Goal: Transaction & Acquisition: Purchase product/service

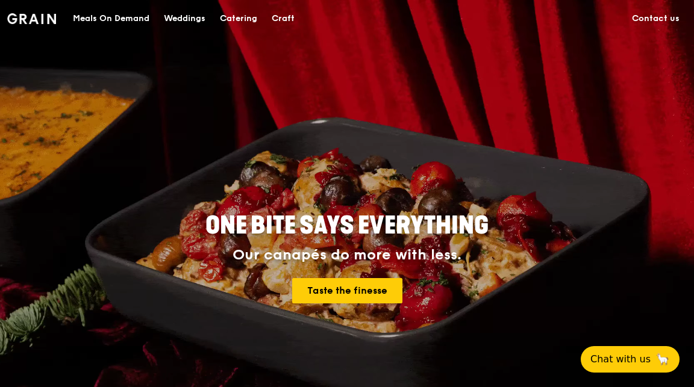
click at [104, 18] on div "Meals On Demand" at bounding box center [111, 19] width 76 height 36
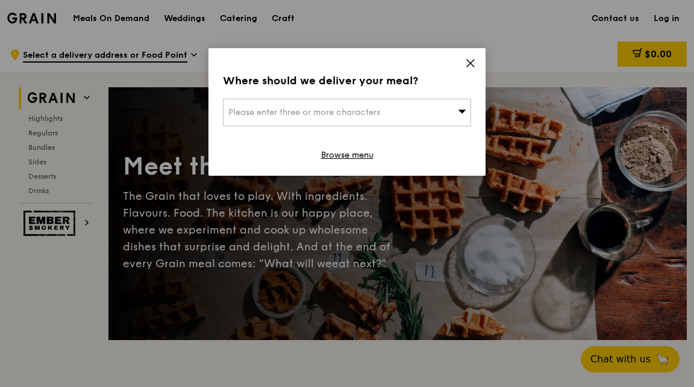
click at [272, 113] on span "Please enter three or more characters" at bounding box center [304, 112] width 152 height 10
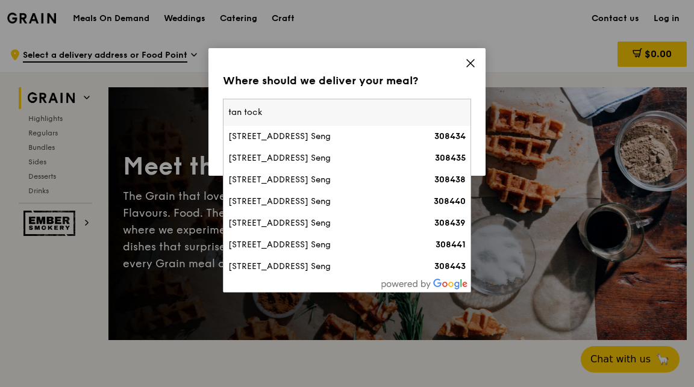
type input "tan tock"
drag, startPoint x: 296, startPoint y: 108, endPoint x: 192, endPoint y: 106, distance: 104.2
click at [192, 106] on div "Where should we deliver your meal? Please enter three or more characters tan to…" at bounding box center [347, 193] width 694 height 387
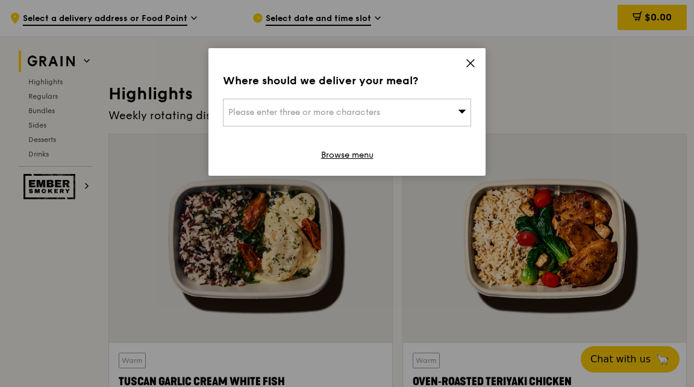
scroll to position [310, 0]
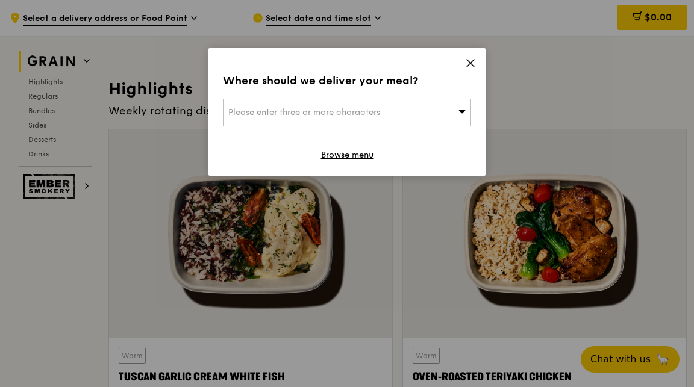
click at [242, 112] on span "Please enter three or more characters" at bounding box center [304, 112] width 152 height 10
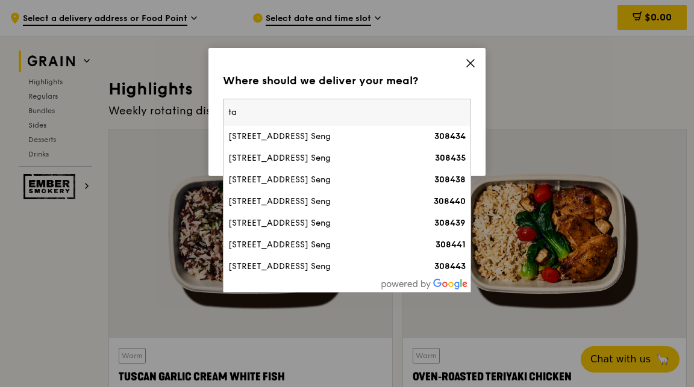
type input "t"
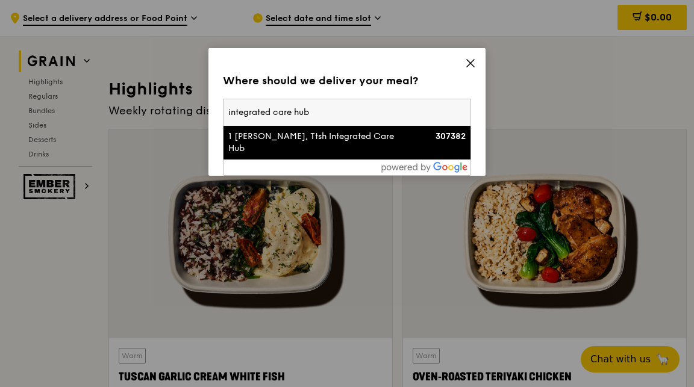
type input "integrated care hub"
click at [255, 140] on div "1 [PERSON_NAME], Ttsh Integrated Care Hub" at bounding box center [317, 143] width 178 height 24
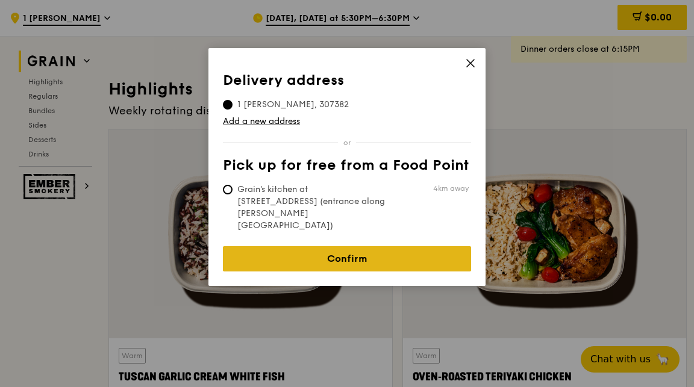
click at [350, 246] on link "Confirm" at bounding box center [347, 258] width 248 height 25
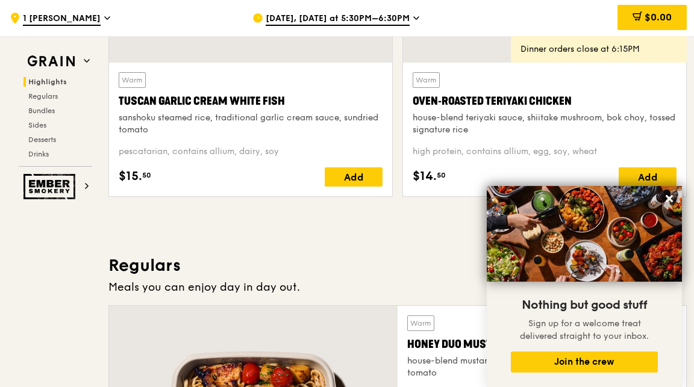
scroll to position [587, 0]
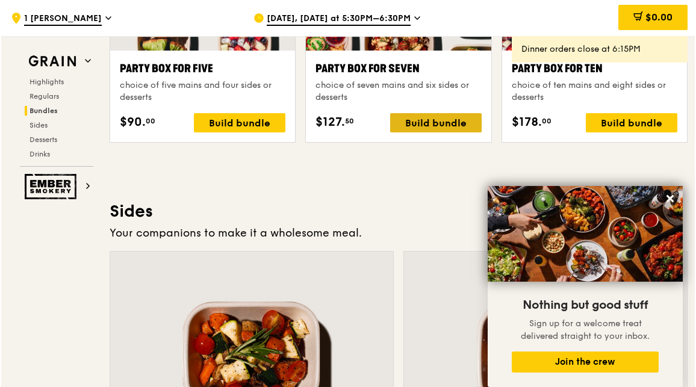
scroll to position [2534, 0]
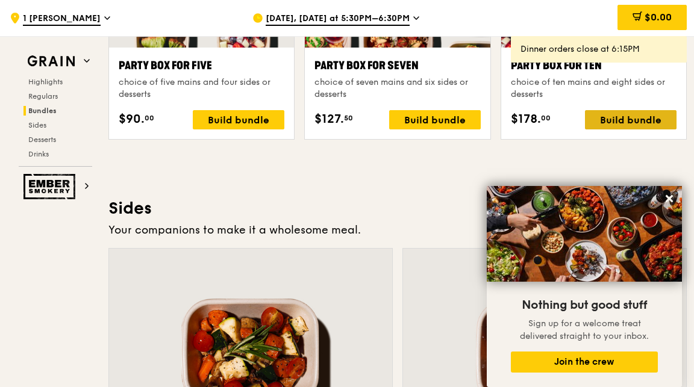
click at [622, 118] on div "Build bundle" at bounding box center [631, 119] width 92 height 19
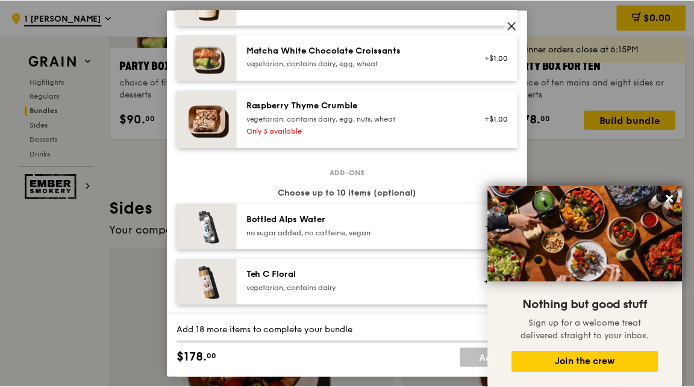
scroll to position [1267, 0]
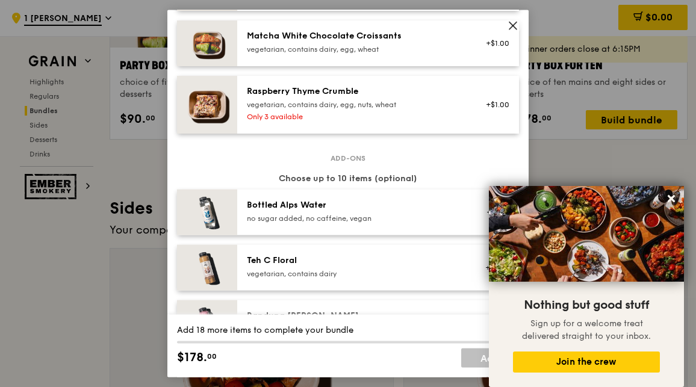
click at [510, 23] on icon at bounding box center [513, 25] width 7 height 7
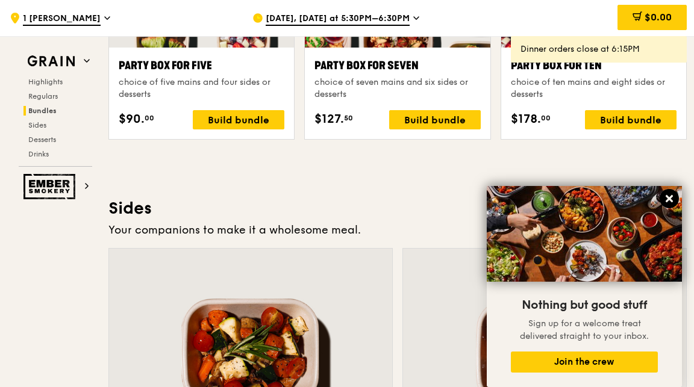
click at [669, 196] on icon at bounding box center [669, 198] width 11 height 11
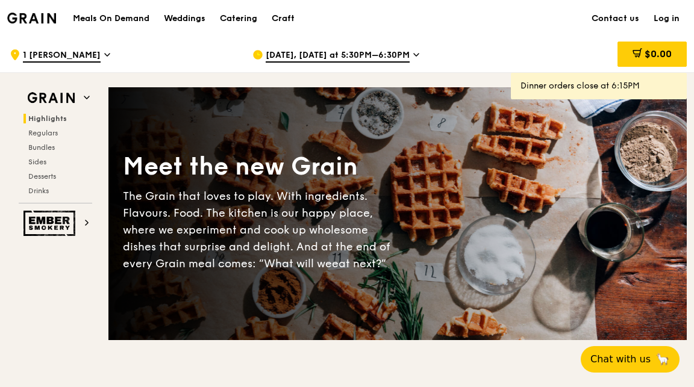
scroll to position [0, 0]
click at [413, 52] on icon at bounding box center [416, 54] width 6 height 11
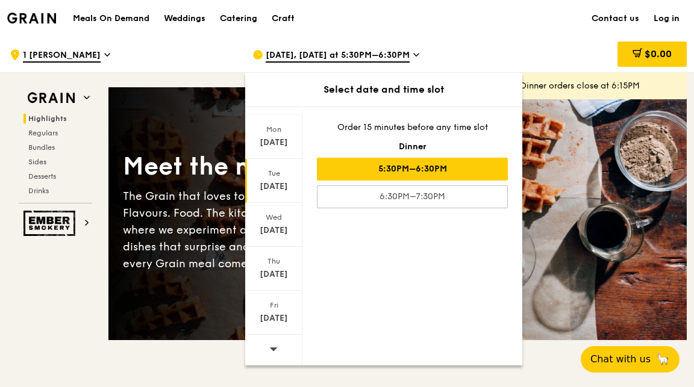
scroll to position [111, 0]
click at [560, 40] on div "$0.00" at bounding box center [590, 55] width 194 height 36
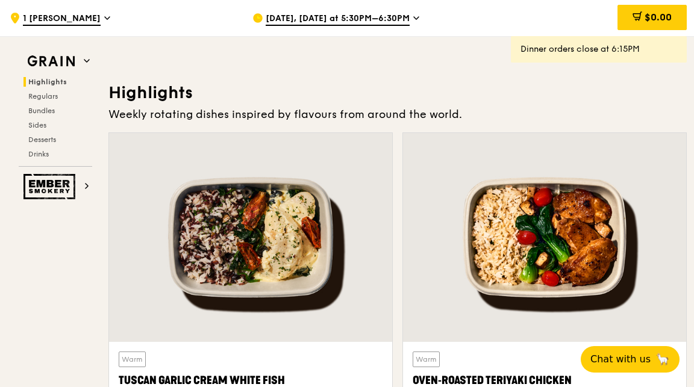
scroll to position [309, 0]
